Goal: Navigation & Orientation: Find specific page/section

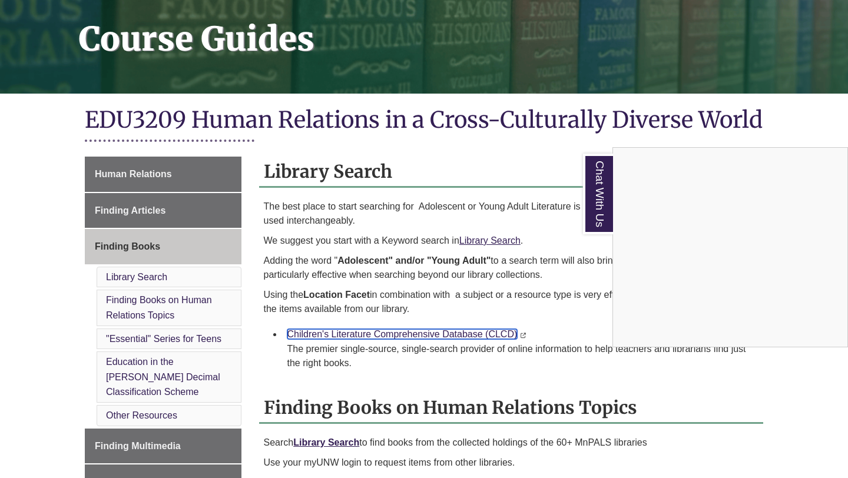
scroll to position [84, 0]
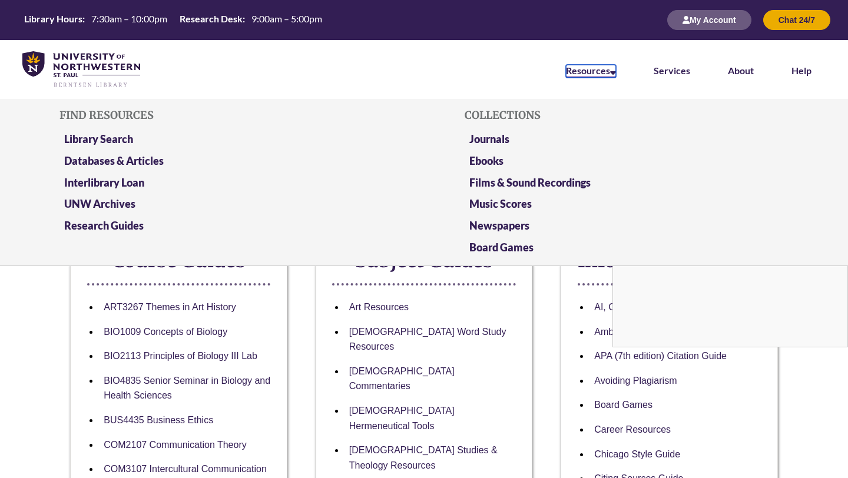
click at [590, 65] on link "Resources" at bounding box center [591, 71] width 50 height 13
click at [111, 141] on link "Library Search" at bounding box center [98, 140] width 69 height 15
